Goal: Find specific page/section: Find specific page/section

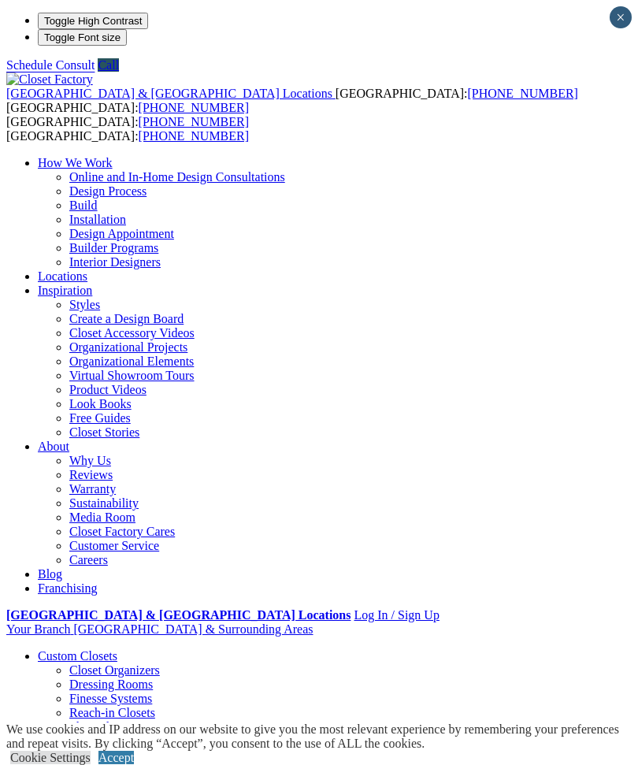
type input "*****"
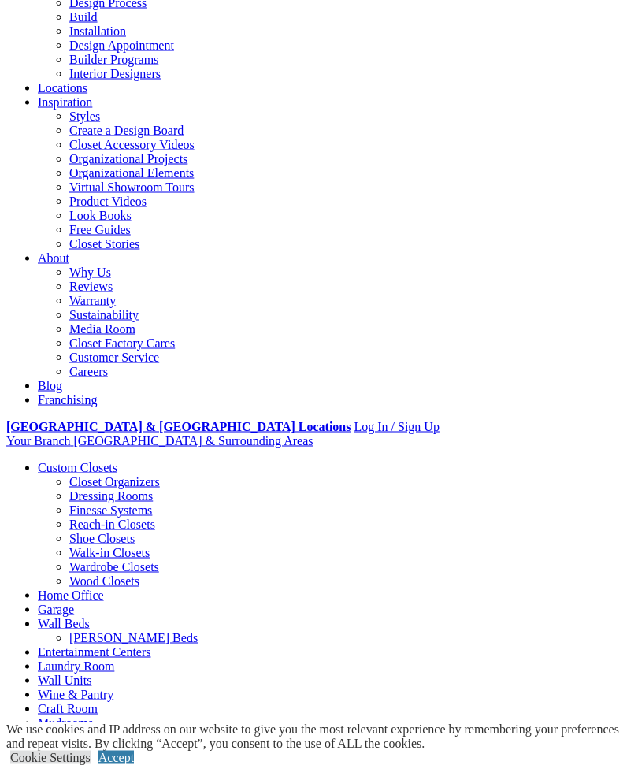
scroll to position [203, 0]
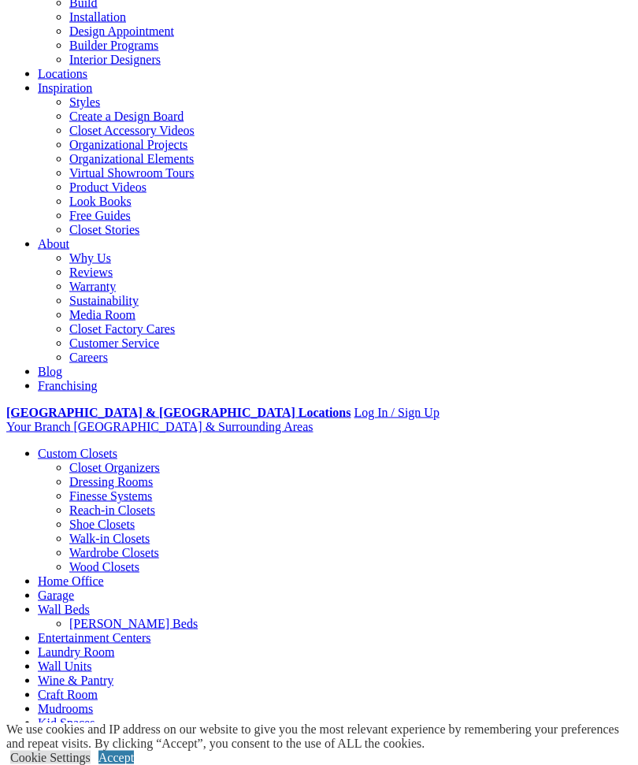
click at [134, 765] on link "Accept" at bounding box center [116, 757] width 35 height 13
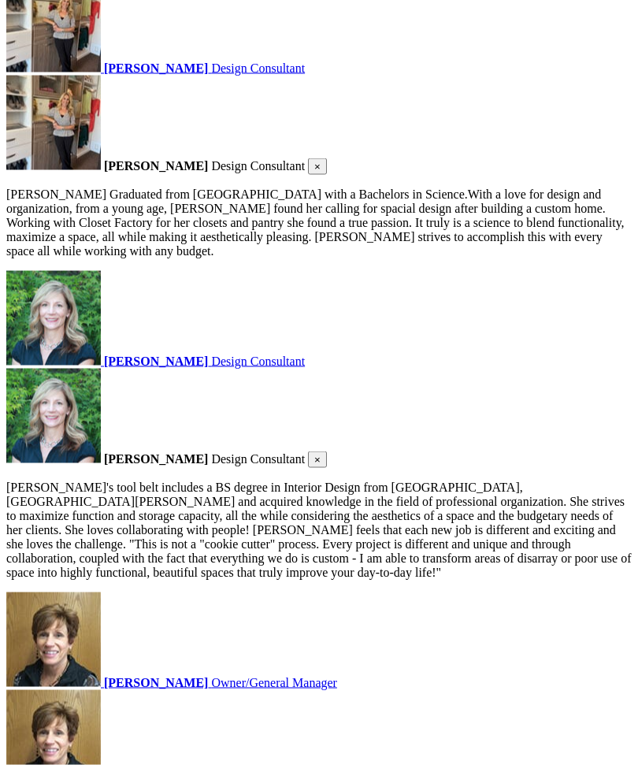
scroll to position [1988, 0]
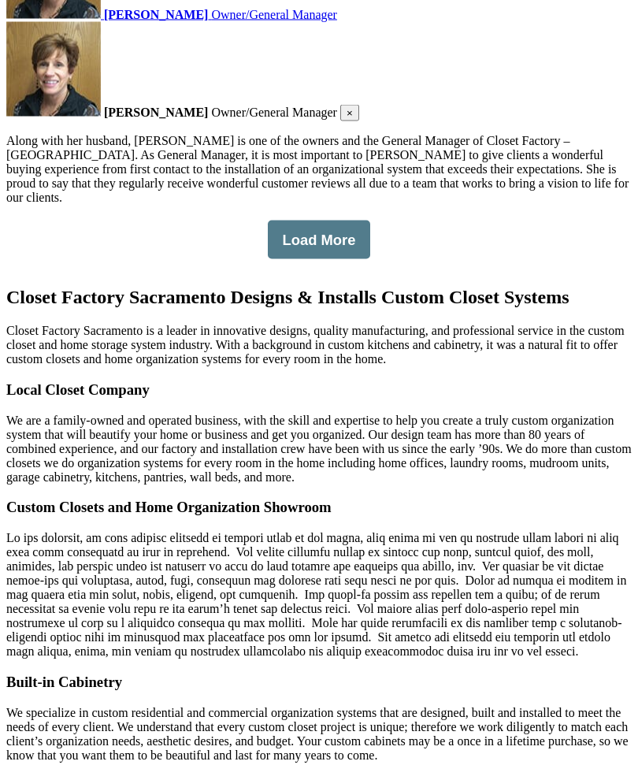
scroll to position [2656, 0]
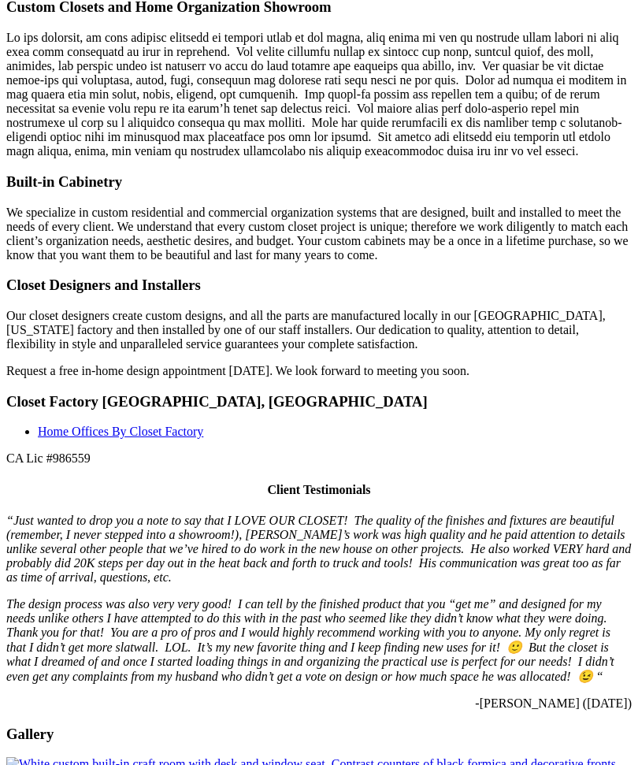
scroll to position [3155, 0]
